Goal: Check status

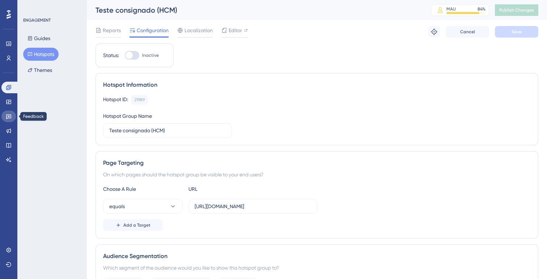
click at [13, 117] on link at bounding box center [8, 117] width 14 height 12
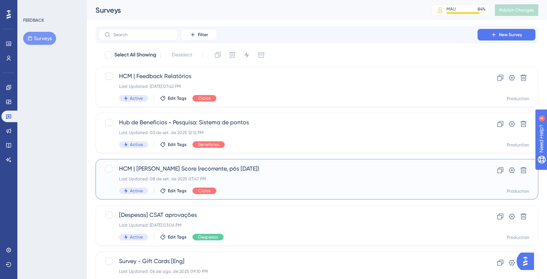
click at [247, 186] on div "HCM | [PERSON_NAME] Score (recorrente, pós [DATE]) Last Updated: [DATE] 07:47 P…" at bounding box center [288, 180] width 338 height 30
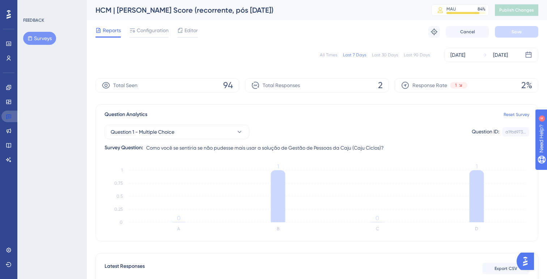
click at [15, 118] on link at bounding box center [9, 117] width 17 height 12
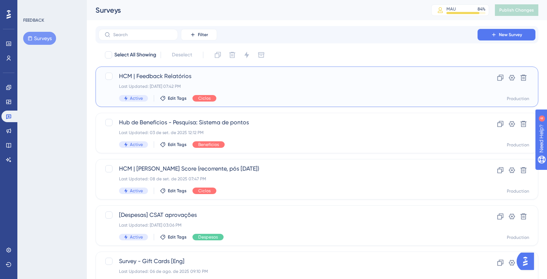
click at [232, 87] on div "Last Updated: [DATE] 07:42 PM" at bounding box center [288, 87] width 338 height 6
